Goal: Navigation & Orientation: Find specific page/section

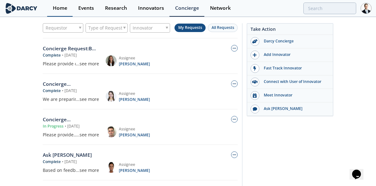
click at [63, 8] on div "Home" at bounding box center [60, 8] width 14 height 5
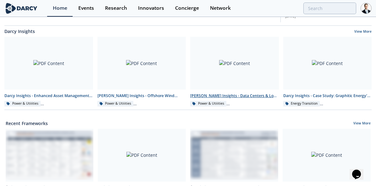
scroll to position [252, 0]
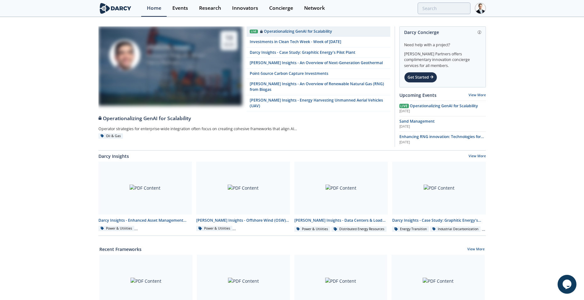
click at [381, 5] on img at bounding box center [480, 8] width 11 height 11
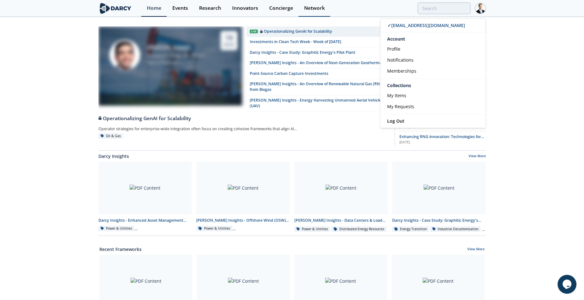
click at [314, 9] on div "Network" at bounding box center [314, 8] width 21 height 5
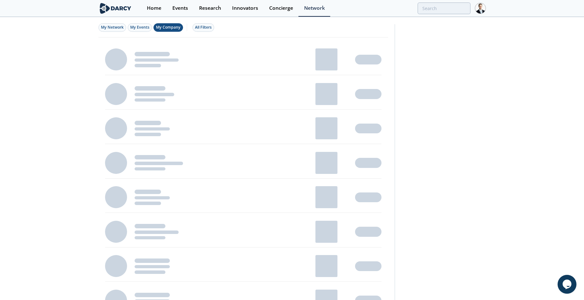
click at [166, 25] on span "My Company" at bounding box center [168, 27] width 25 height 5
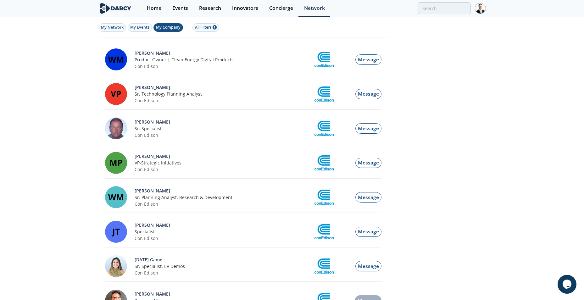
click at [381, 10] on img at bounding box center [480, 8] width 11 height 11
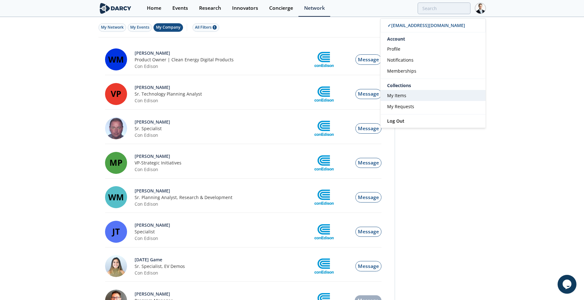
click at [381, 95] on span "My Items" at bounding box center [396, 95] width 19 height 6
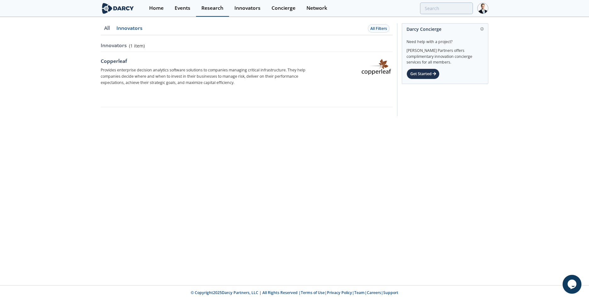
click at [209, 6] on div "Research" at bounding box center [212, 8] width 22 height 5
